Goal: Information Seeking & Learning: Understand process/instructions

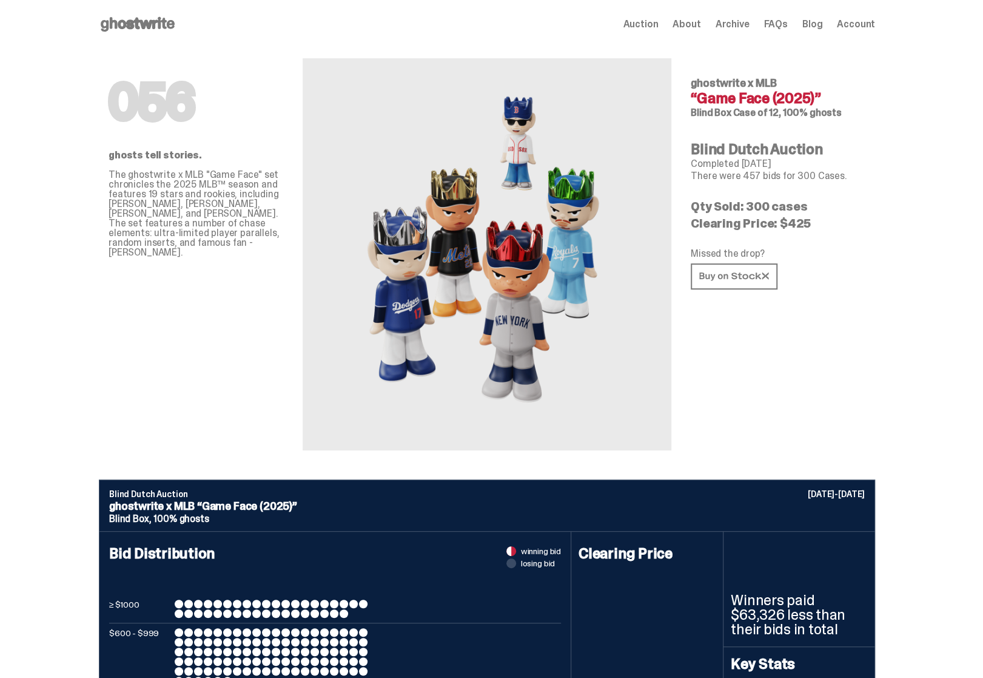
click at [788, 23] on span "FAQs" at bounding box center [776, 24] width 24 height 10
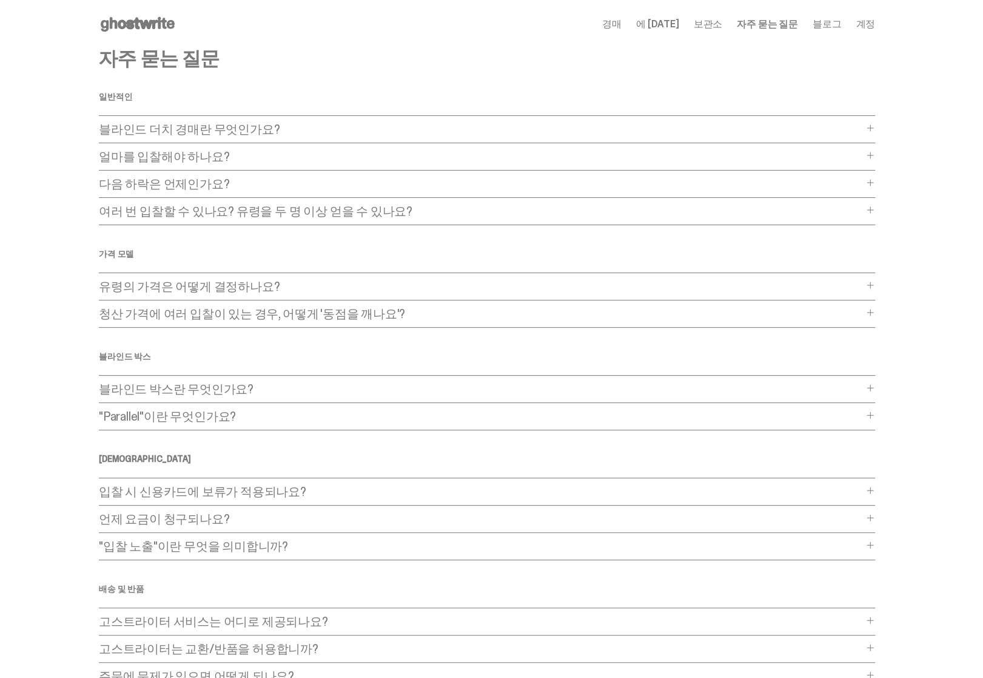
click at [875, 126] on span at bounding box center [871, 128] width 10 height 10
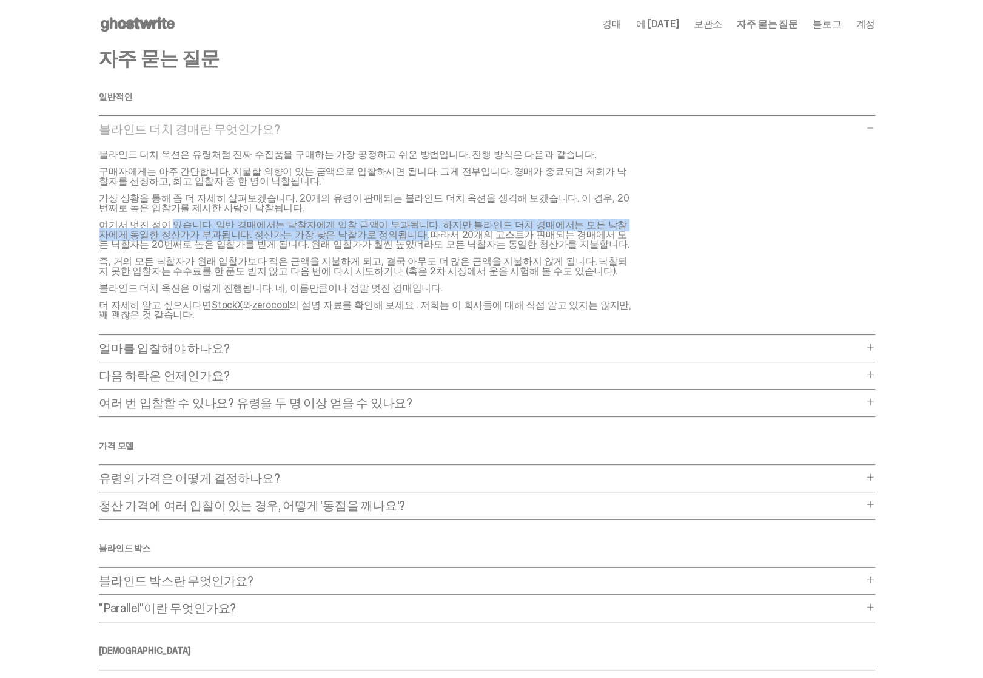
drag, startPoint x: 109, startPoint y: 223, endPoint x: 317, endPoint y: 243, distance: 208.4
click at [294, 240] on font "여기서 멋진 점이 있습니다. 일반 경매에서는 낙찰자에게 입찰 금액이 부과됩니다. 하지만 블라인드 더치 경매에서는 모든 낙찰자에게 동일한 청산가…" at bounding box center [364, 234] width 531 height 32
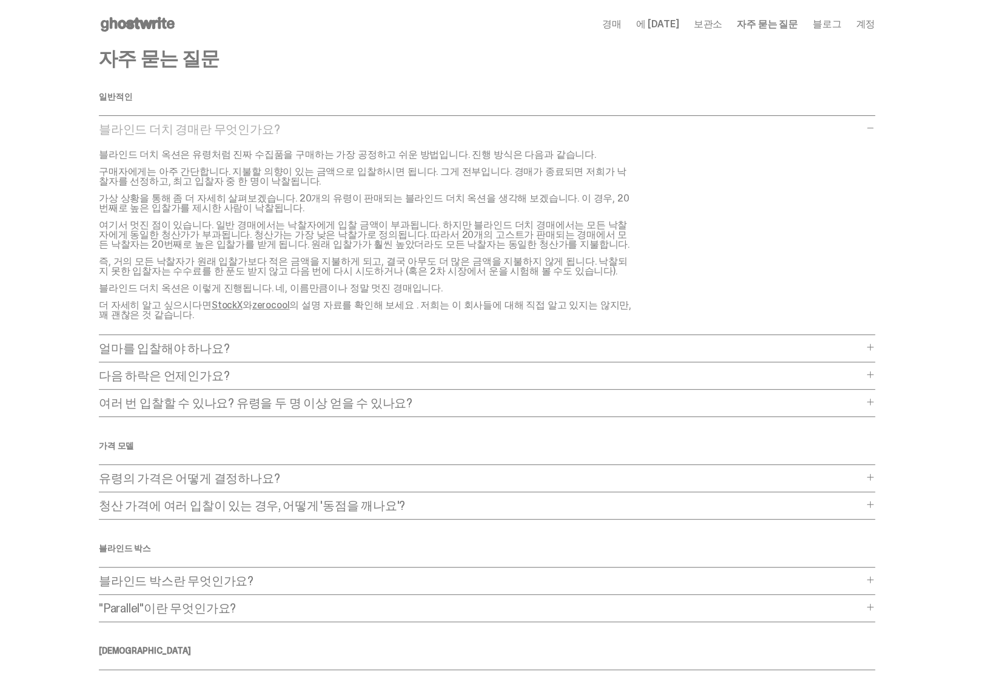
click at [318, 243] on font "여기서 멋진 점이 있습니다. 일반 경매에서는 낙찰자에게 입찰 금액이 부과됩니다. 하지만 블라인드 더치 경매에서는 모든 낙찰자에게 동일한 청산가…" at bounding box center [364, 234] width 531 height 32
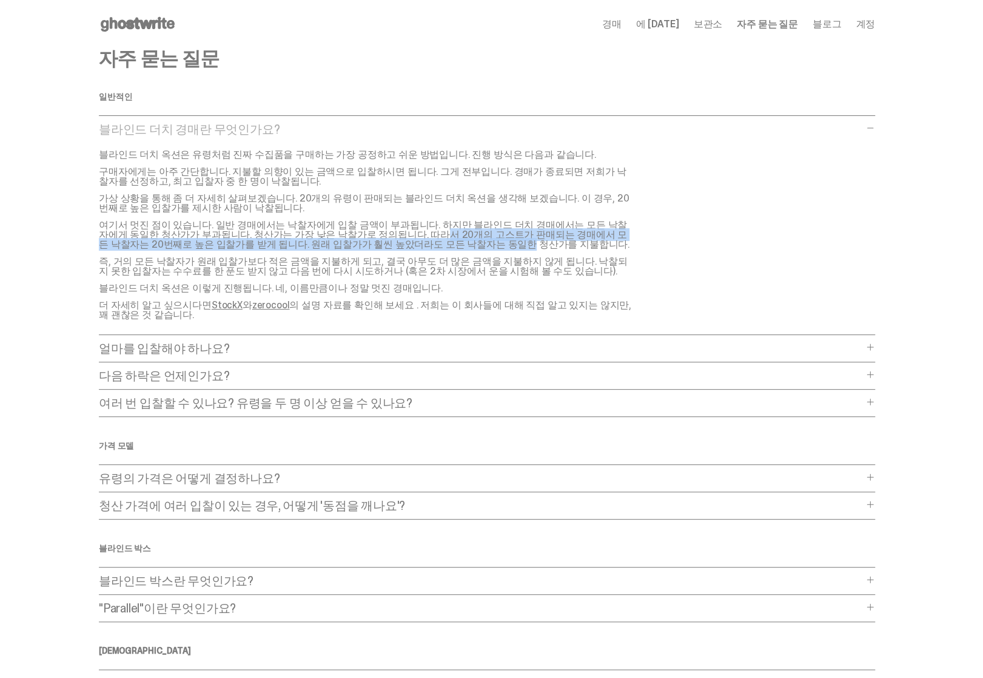
drag, startPoint x: 318, startPoint y: 238, endPoint x: 347, endPoint y: 241, distance: 29.2
click at [347, 241] on font "여기서 멋진 점이 있습니다. 일반 경매에서는 낙찰자에게 입찰 금액이 부과됩니다. 하지만 블라인드 더치 경매에서는 모든 낙찰자에게 동일한 청산가…" at bounding box center [364, 234] width 531 height 32
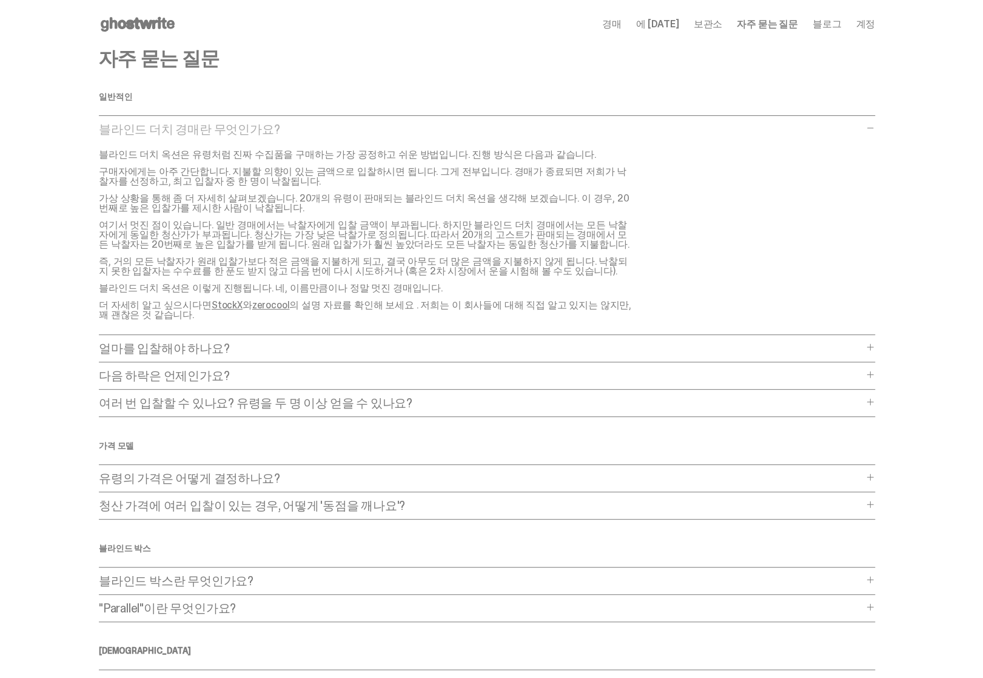
click at [426, 269] on font "즉, 거의 모든 낙찰자가 원래 입찰가보다 적은 금액을 지불하게 되고, 결국 아무도 더 많은 금액을 지불하지 않게 됩니다. 낙찰되지 못한 입찰자…" at bounding box center [363, 266] width 529 height 22
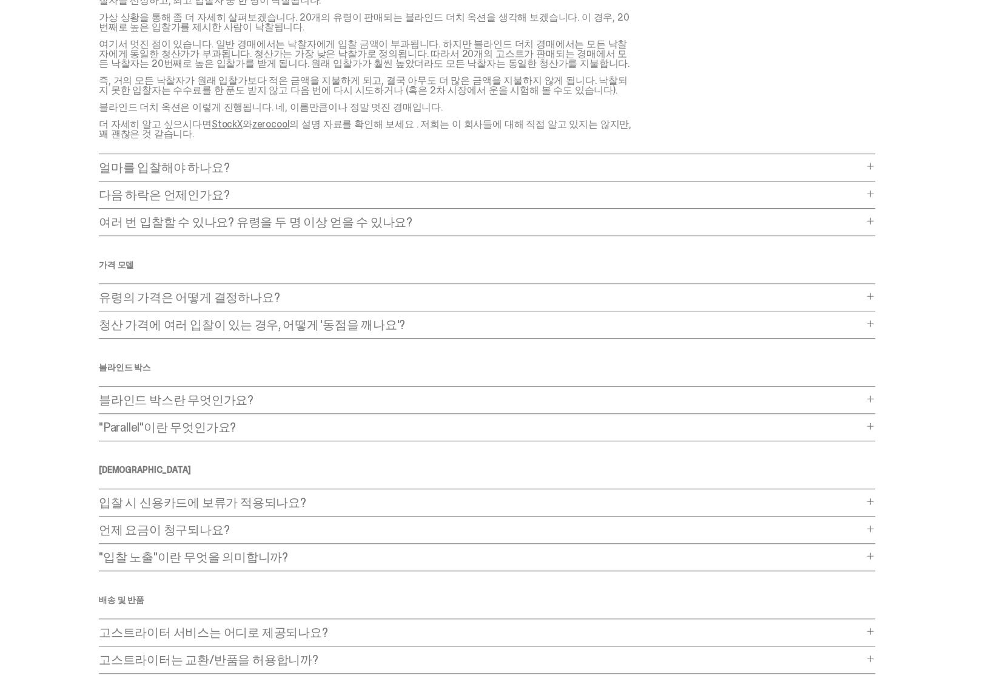
scroll to position [182, 0]
click at [300, 533] on div "언제 요금이 청구되나요? When will I be charged? After the auction ends, the top bids will…" at bounding box center [487, 532] width 777 height 20
click at [875, 526] on span at bounding box center [871, 527] width 10 height 10
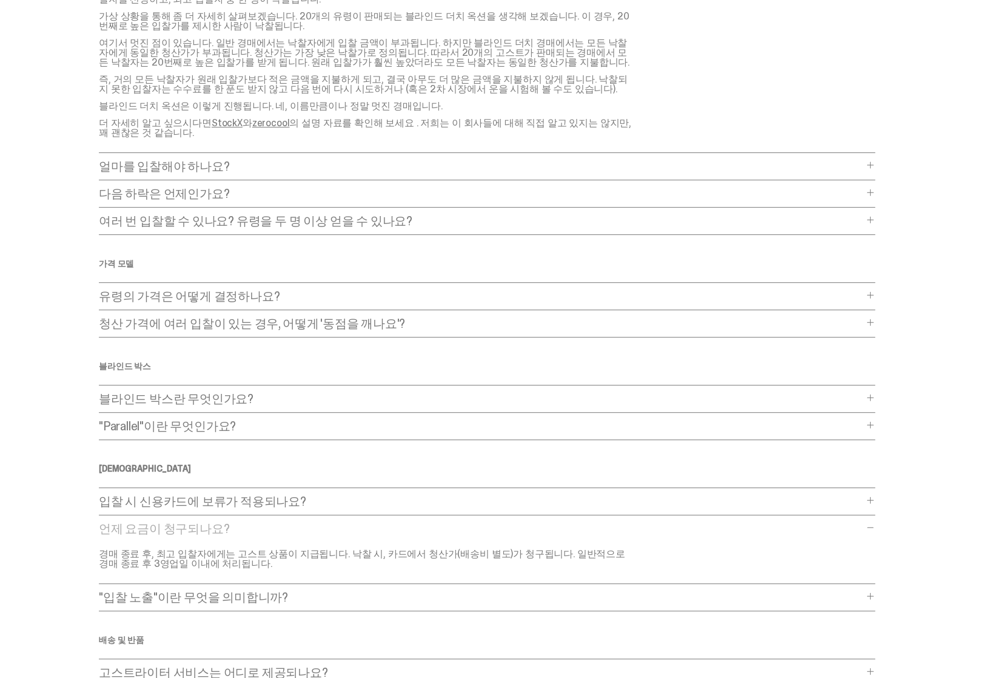
click at [873, 499] on span at bounding box center [871, 500] width 10 height 10
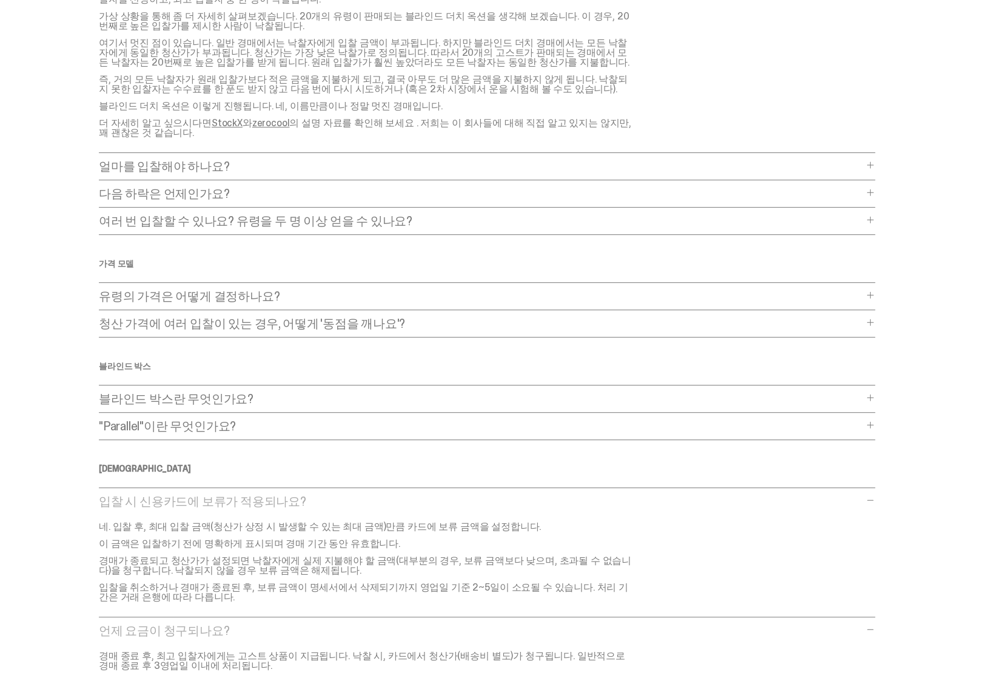
click at [875, 485] on div "자주 묻는 질문 일반적인 블라인드 더치 경매란 무엇인가요? 블라인드 더치 경매란 무엇인가요? 블라인드 더치 옥션은 유령처럼 진짜 수집품을 구매…" at bounding box center [487, 355] width 777 height 976
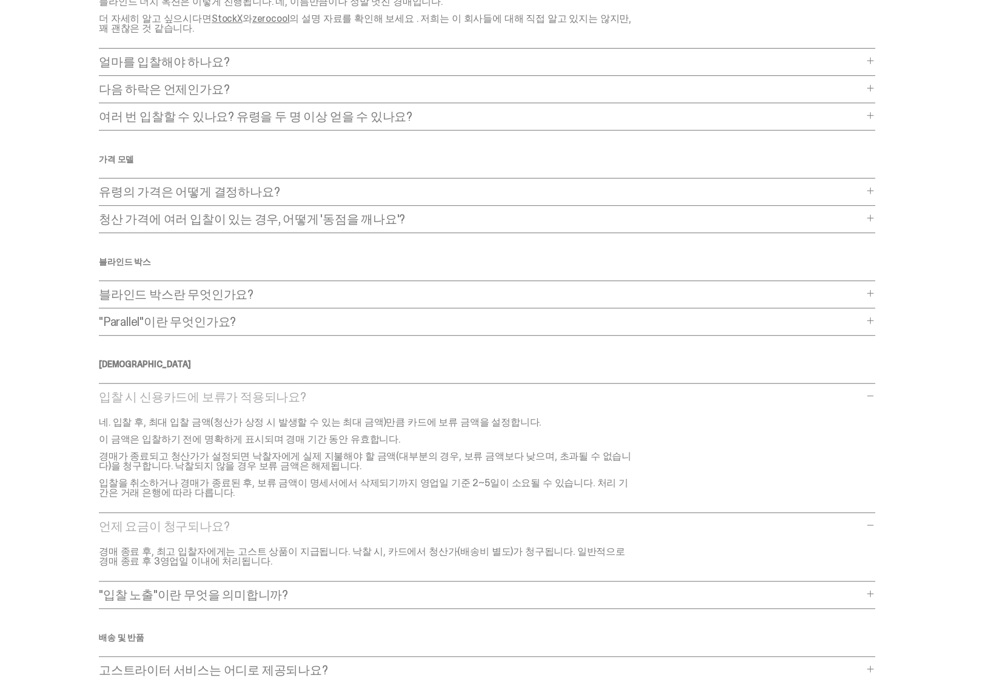
scroll to position [303, 0]
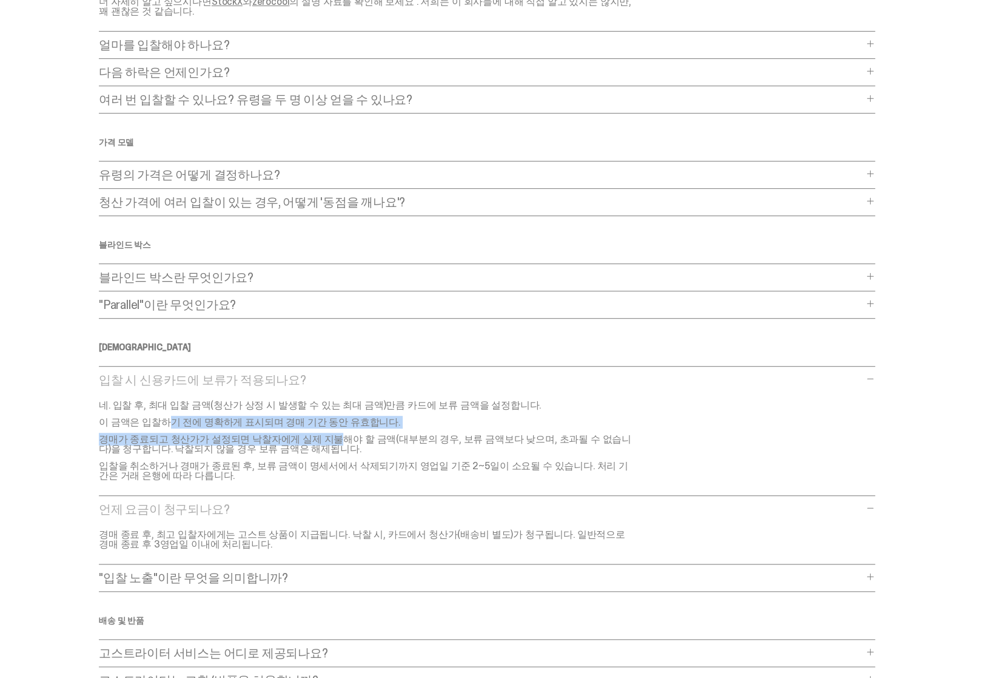
drag, startPoint x: 102, startPoint y: 422, endPoint x: 263, endPoint y: 430, distance: 161.5
click at [263, 430] on main "문제가 발생했습니다! 우리가 다시 올바른 길로 돌아갈 때까지 기다려주세요 자주 묻는 질문 일반적인 블라인드 더치 경매란 무엇인가요? 블라인드 …" at bounding box center [487, 233] width 974 height 976
click at [263, 433] on font "경매가 종료되고 청산가가 설정되면 낙찰자에게 실제 지불해야 할 금액(대부분의 경우, 보류 금액보다 낮으며, 초과될 수 없습니다)을 청구합니다.…" at bounding box center [365, 444] width 533 height 22
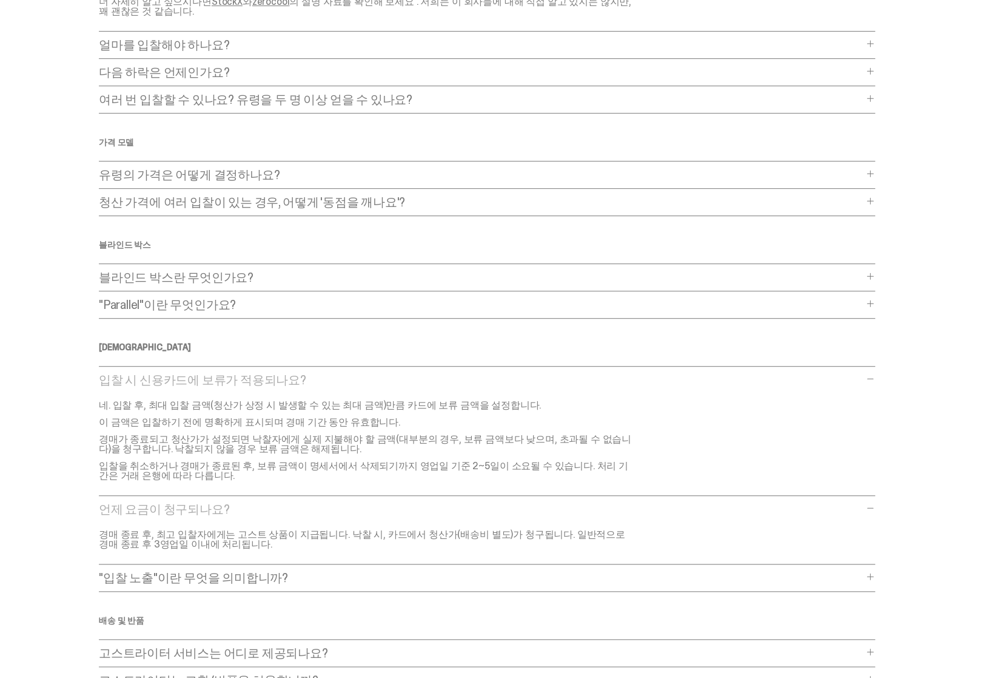
drag, startPoint x: 267, startPoint y: 433, endPoint x: 274, endPoint y: 445, distance: 13.6
click at [274, 445] on font "경매가 종료되고 청산가가 설정되면 낙찰자에게 실제 지불해야 할 금액(대부분의 경우, 보류 금액보다 낮으며, 초과될 수 없습니다)을 청구합니다.…" at bounding box center [365, 444] width 533 height 22
click at [288, 446] on font "경매가 종료되고 청산가가 설정되면 낙찰자에게 실제 지불해야 할 금액(대부분의 경우, 보류 금액보다 낮으며, 초과될 수 없습니다)을 청구합니다.…" at bounding box center [365, 444] width 533 height 22
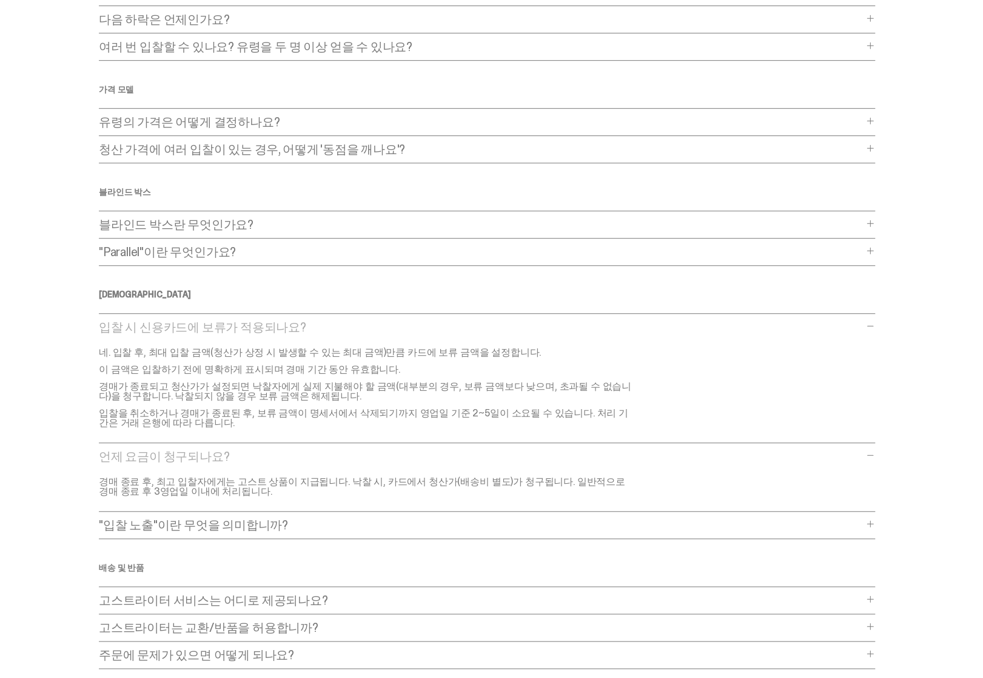
scroll to position [425, 0]
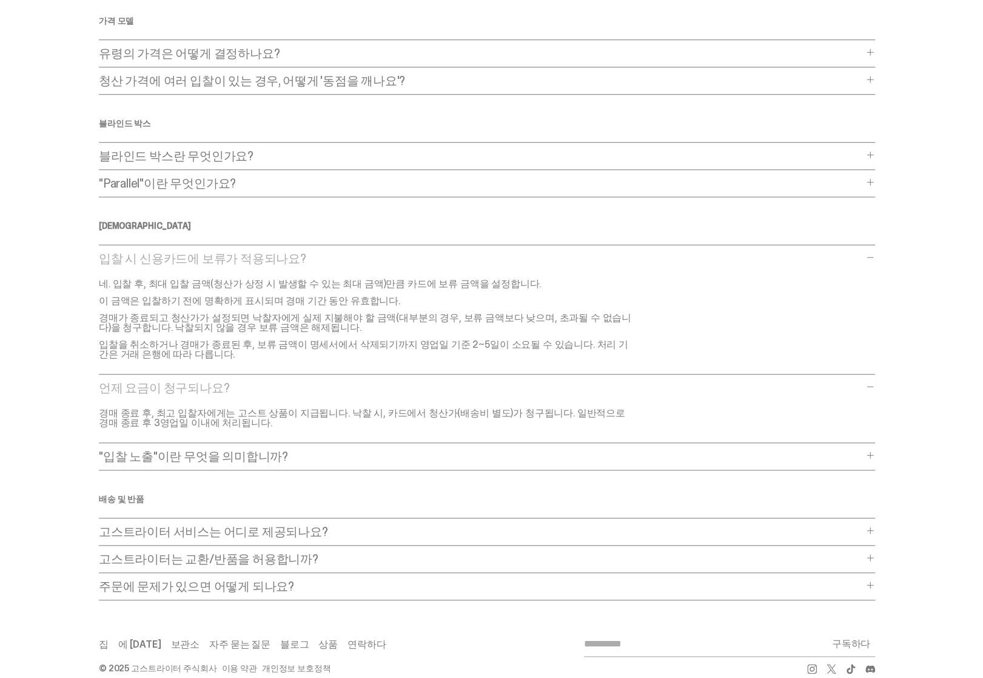
click at [871, 457] on div ""입찰 노출"이란 무엇을 의미합니까? "입찰 노출"이란 무엇을 의미합니까? 입찰 노출은 가능한 모든 상황에서 지불할 수 있는 최대 금액입니다.…" at bounding box center [487, 460] width 777 height 20
click at [874, 452] on span at bounding box center [871, 455] width 10 height 10
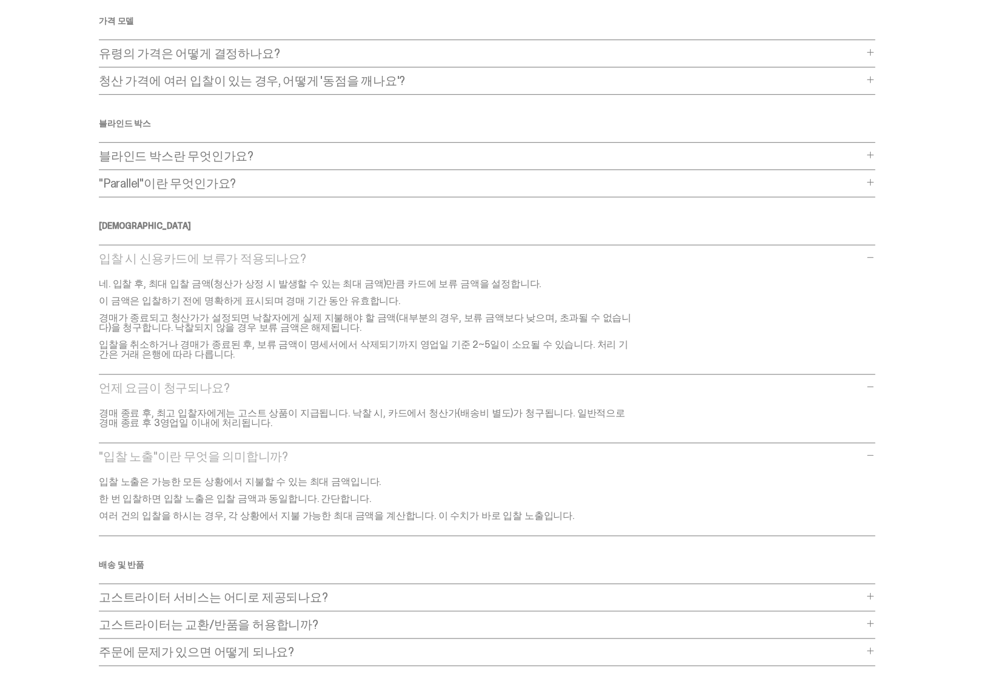
drag, startPoint x: 553, startPoint y: 516, endPoint x: 467, endPoint y: 498, distance: 87.9
click at [467, 498] on div "입찰 노출은 가능한 모든 상황에서 지불할 수 있는 최대 금액입니다. 한 번 입찰하면 입찰 노출은 입찰 금액과 동일합니다. 간단합니다. 여러 건…" at bounding box center [371, 499] width 544 height 44
click at [467, 498] on p "한 번 입찰하면 입찰 노출은 입찰 금액과 동일합니다. 간단합니다." at bounding box center [366, 499] width 534 height 10
